Goal: Communication & Community: Connect with others

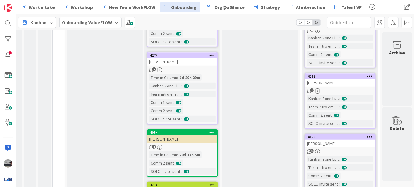
scroll to position [215, 12]
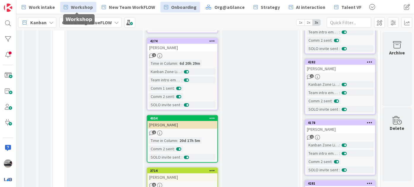
click at [75, 6] on span "Workshop" at bounding box center [82, 7] width 22 height 7
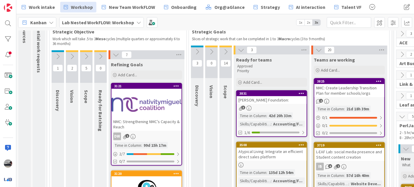
scroll to position [54, 0]
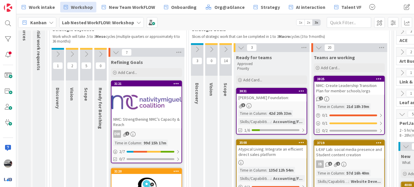
click at [196, 47] on icon at bounding box center [197, 49] width 7 height 7
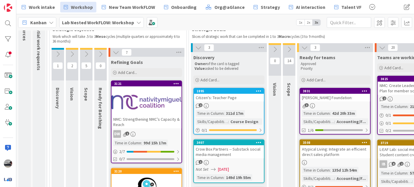
click at [276, 51] on icon at bounding box center [274, 49] width 7 height 7
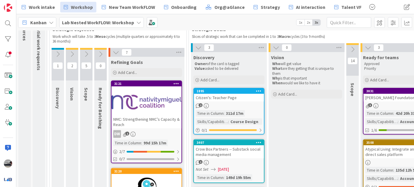
click at [351, 51] on icon at bounding box center [352, 49] width 7 height 7
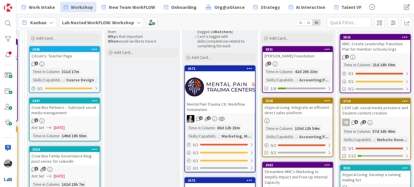
scroll to position [108, 164]
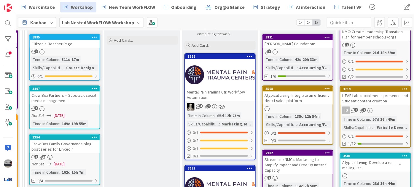
click at [289, 98] on div "Atypical Living: Integrate an efficient direct sales platform" at bounding box center [298, 98] width 70 height 13
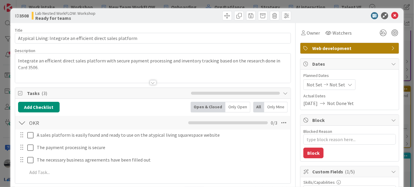
type textarea "x"
click at [150, 82] on div at bounding box center [153, 82] width 7 height 5
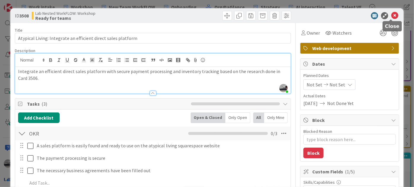
click at [391, 14] on icon at bounding box center [394, 15] width 7 height 7
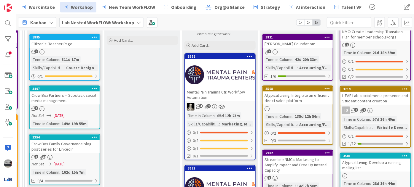
click at [128, 20] on b "Lab Nested WorkFLOW: Workshop" at bounding box center [98, 23] width 72 height 6
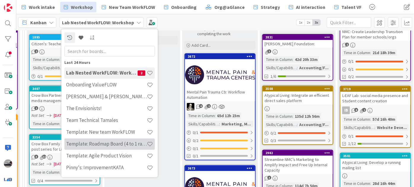
click at [121, 143] on h4 "Template: Roadmap Board (4 to 1 ratio or Annual/Quarterly view)" at bounding box center [106, 144] width 81 height 6
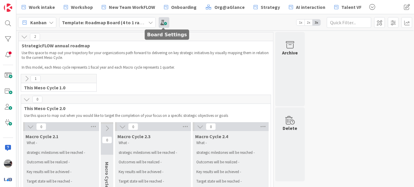
click at [166, 21] on span at bounding box center [164, 22] width 11 height 11
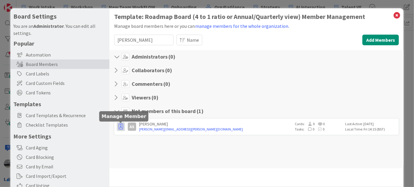
type input "[PERSON_NAME]"
click at [121, 128] on icon "button" at bounding box center [121, 127] width 4 height 6
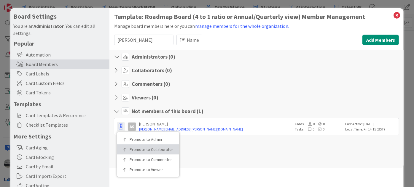
click at [131, 150] on p "Promote to Collaborator" at bounding box center [150, 150] width 41 height 4
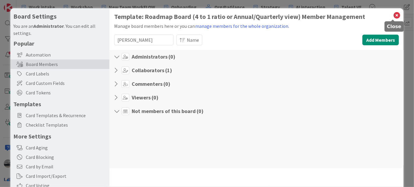
click at [394, 12] on icon at bounding box center [397, 15] width 8 height 8
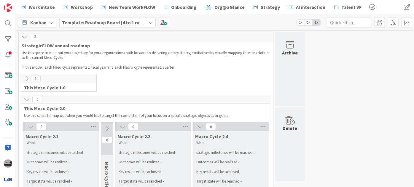
click at [125, 23] on b "Template: Roadmap Board (4 to 1 ratio or Annual/Quarterly view)" at bounding box center [132, 23] width 140 height 6
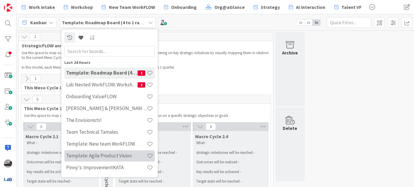
click at [116, 152] on div "Template: Agile Product Vision" at bounding box center [109, 155] width 90 height 11
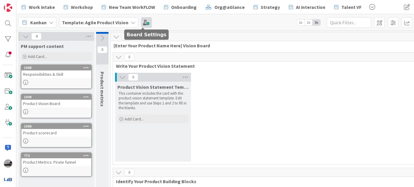
click at [144, 22] on span at bounding box center [146, 22] width 11 height 11
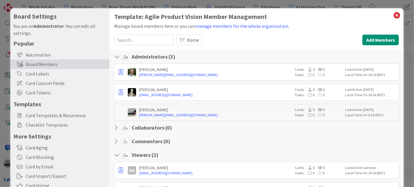
click at [139, 44] on input at bounding box center [143, 40] width 59 height 11
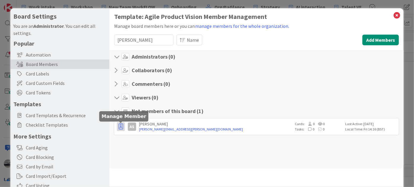
type input "[PERSON_NAME]"
click at [121, 129] on icon "button" at bounding box center [121, 127] width 4 height 6
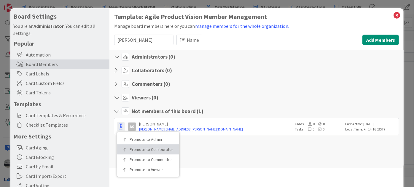
click at [131, 149] on p "Promote to Collaborator" at bounding box center [150, 150] width 41 height 4
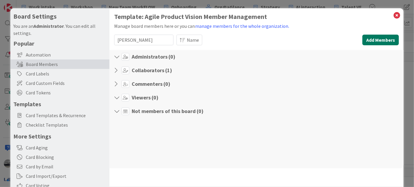
click at [375, 39] on button "Add Members" at bounding box center [380, 40] width 36 height 11
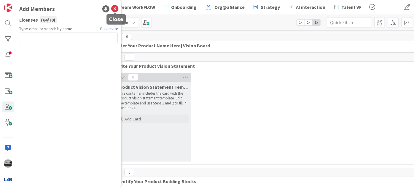
click at [116, 6] on icon at bounding box center [114, 8] width 7 height 7
